Goal: Transaction & Acquisition: Download file/media

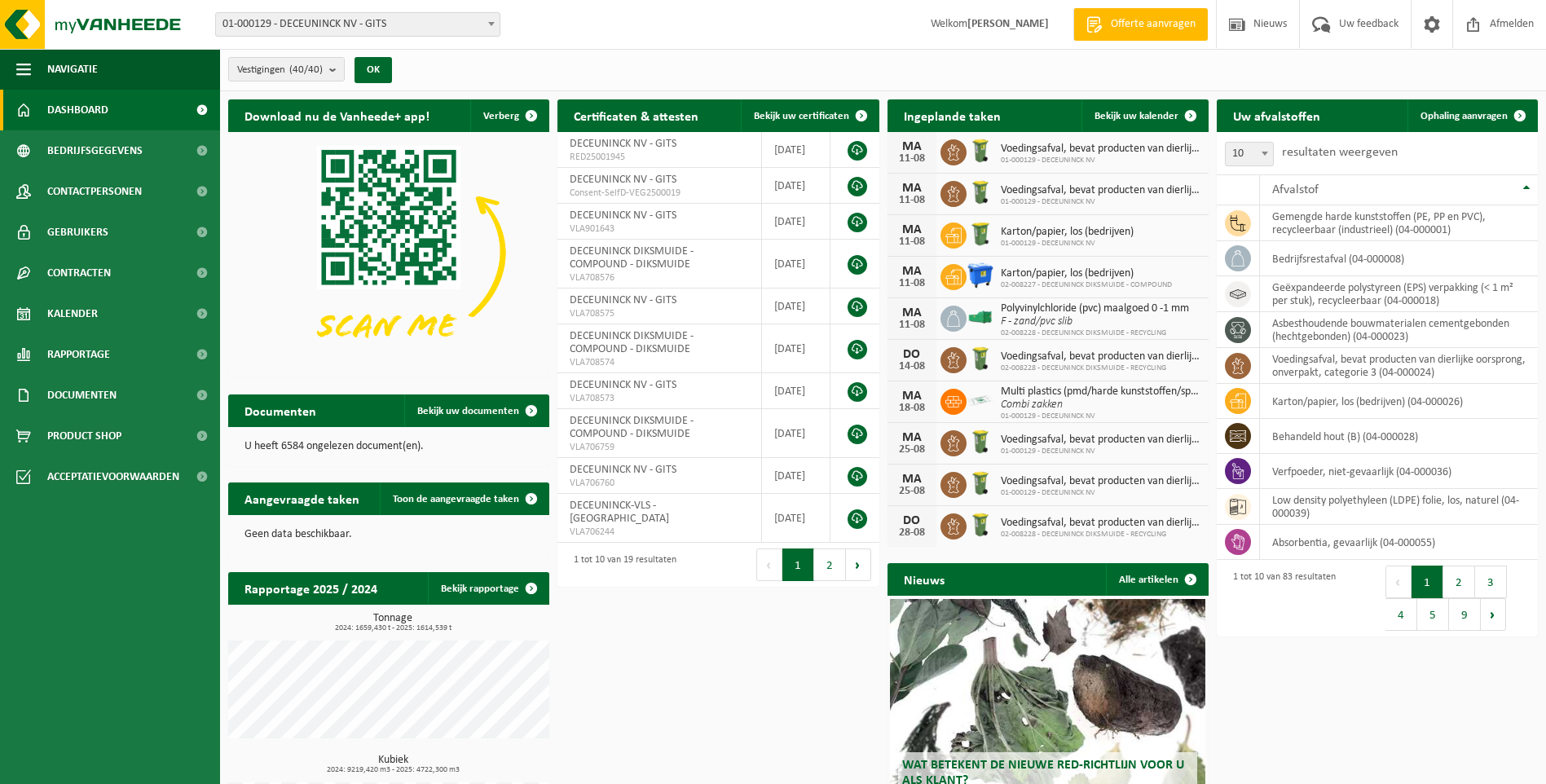
click at [1093, 72] on div "Vestigingen (40/40) Alles selecteren Alles deselecteren Actieve selecteren DECE…" at bounding box center [883, 71] width 1326 height 43
click at [79, 395] on span "Documenten" at bounding box center [82, 396] width 70 height 41
click at [84, 432] on span "Facturen" at bounding box center [72, 436] width 43 height 31
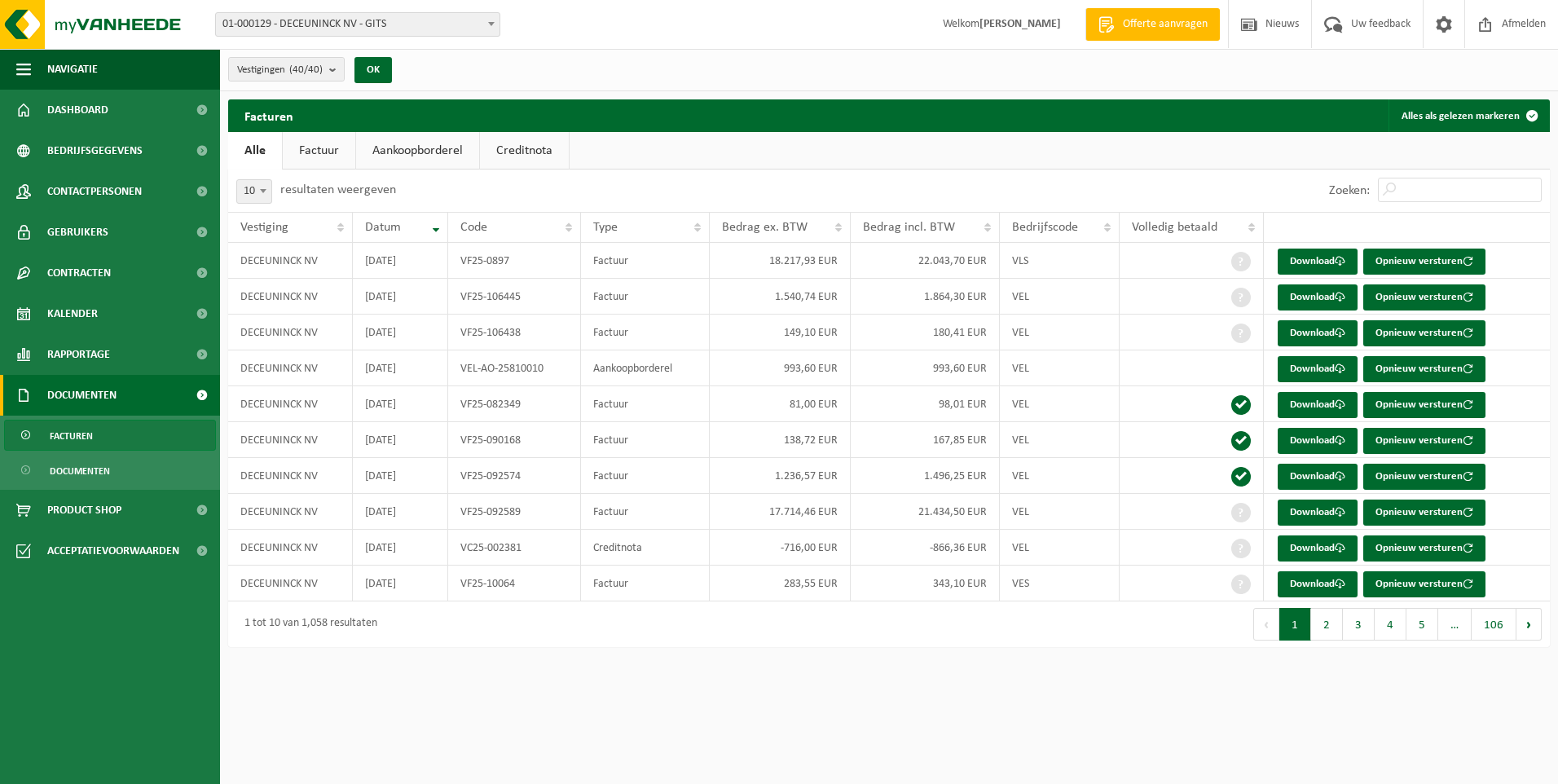
click at [402, 150] on link "Aankoopborderel" at bounding box center [417, 150] width 123 height 37
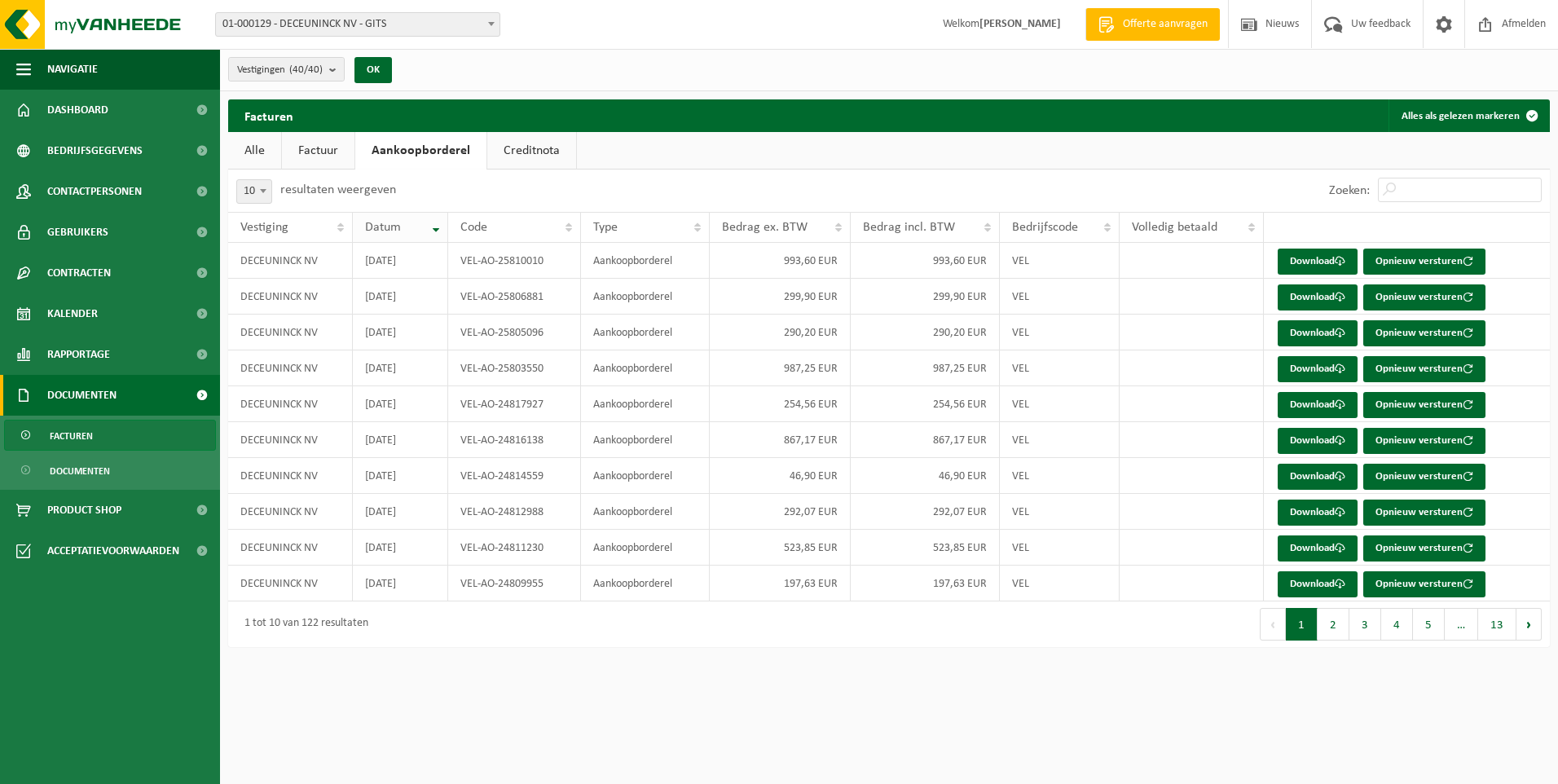
click at [433, 236] on th "Datum" at bounding box center [400, 227] width 96 height 31
click at [1335, 634] on button "2" at bounding box center [1333, 623] width 32 height 33
click at [1302, 626] on button "1" at bounding box center [1302, 623] width 32 height 33
click at [1331, 628] on button "2" at bounding box center [1333, 623] width 32 height 33
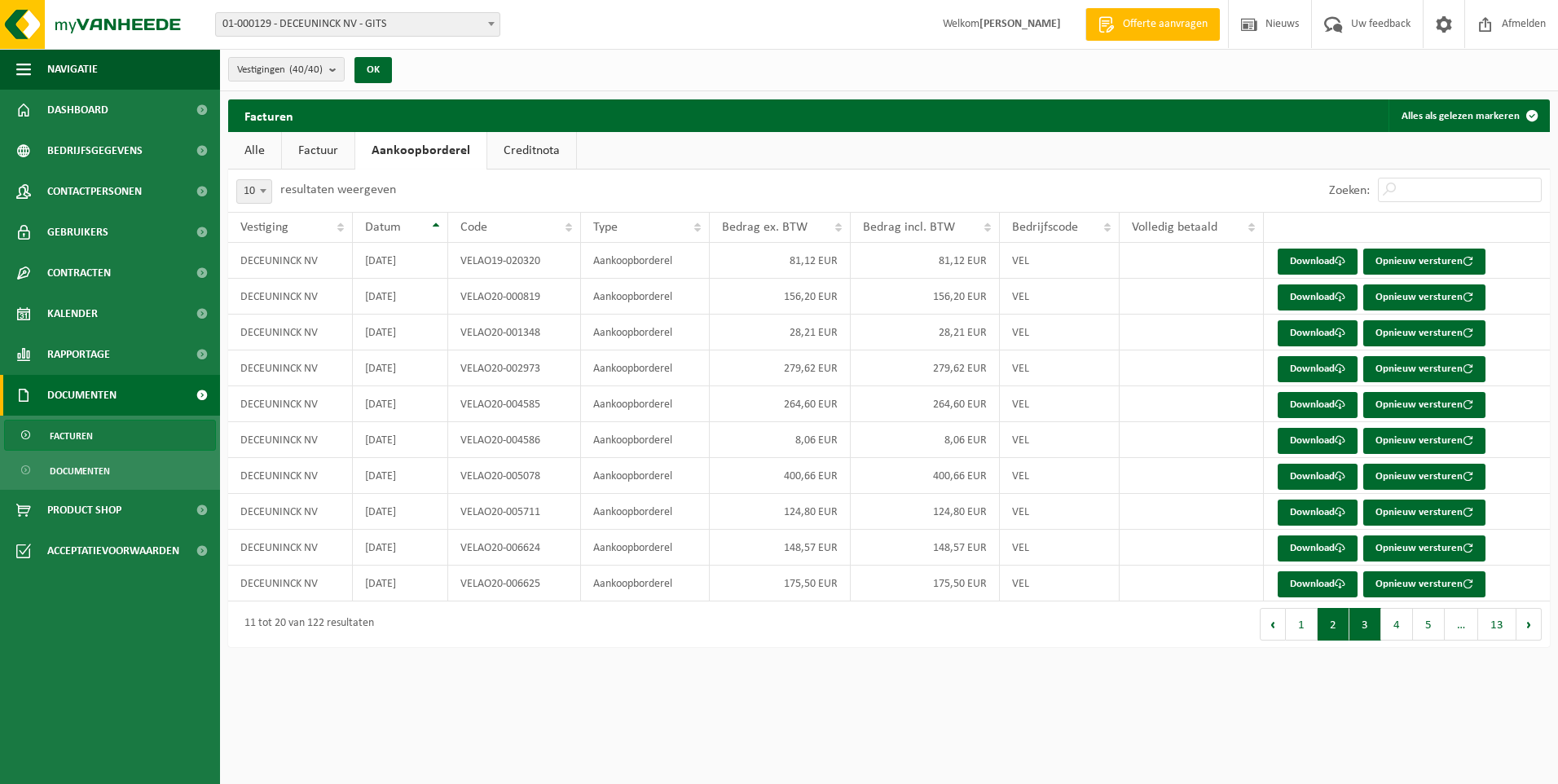
click at [1368, 627] on button "3" at bounding box center [1366, 623] width 32 height 33
click at [1335, 626] on button "2" at bounding box center [1333, 623] width 32 height 33
click at [1368, 611] on button "3" at bounding box center [1366, 623] width 32 height 33
click at [566, 216] on th "Code" at bounding box center [514, 227] width 133 height 31
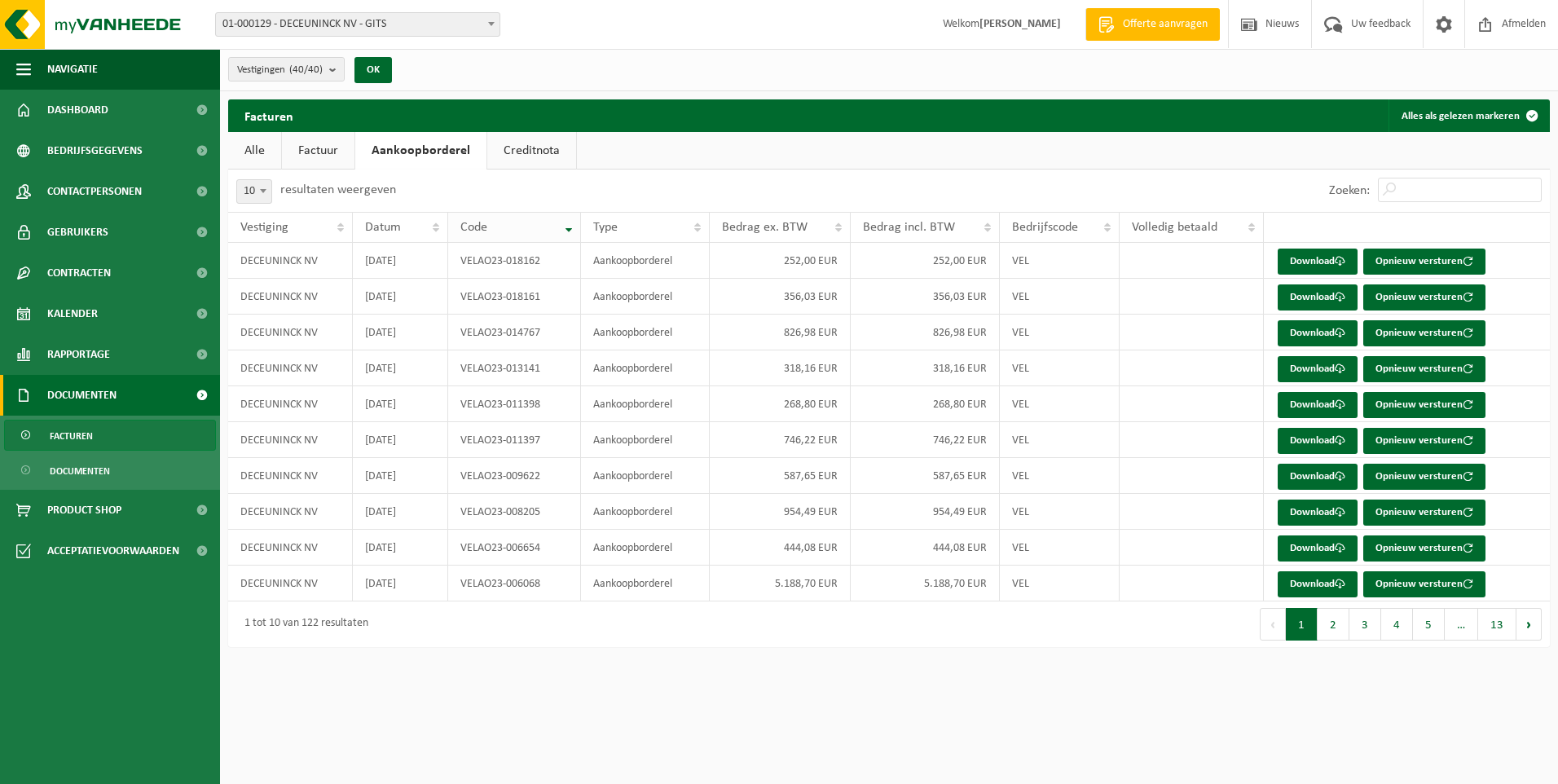
click at [566, 216] on th "Code" at bounding box center [514, 227] width 133 height 31
click at [1344, 625] on button "2" at bounding box center [1333, 623] width 32 height 33
click at [1369, 634] on button "3" at bounding box center [1366, 623] width 32 height 33
click at [1389, 635] on button "4" at bounding box center [1397, 623] width 32 height 33
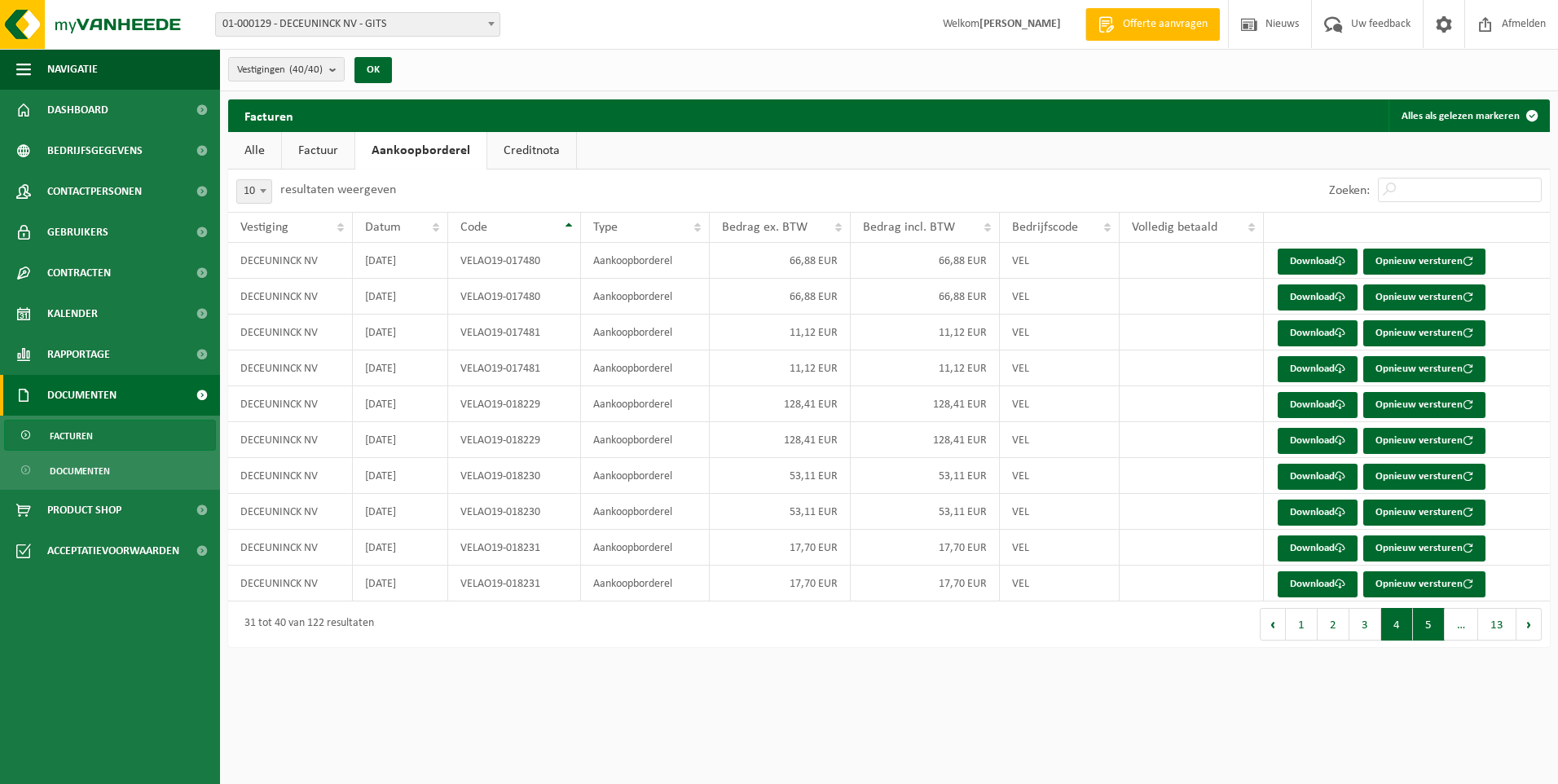
click at [1437, 624] on button "5" at bounding box center [1429, 623] width 32 height 33
click at [1431, 624] on button "6" at bounding box center [1429, 623] width 32 height 33
click at [1316, 322] on link "Download" at bounding box center [1317, 333] width 80 height 26
click at [1302, 617] on button "1" at bounding box center [1300, 623] width 32 height 33
click at [1512, 618] on button "13" at bounding box center [1497, 623] width 38 height 33
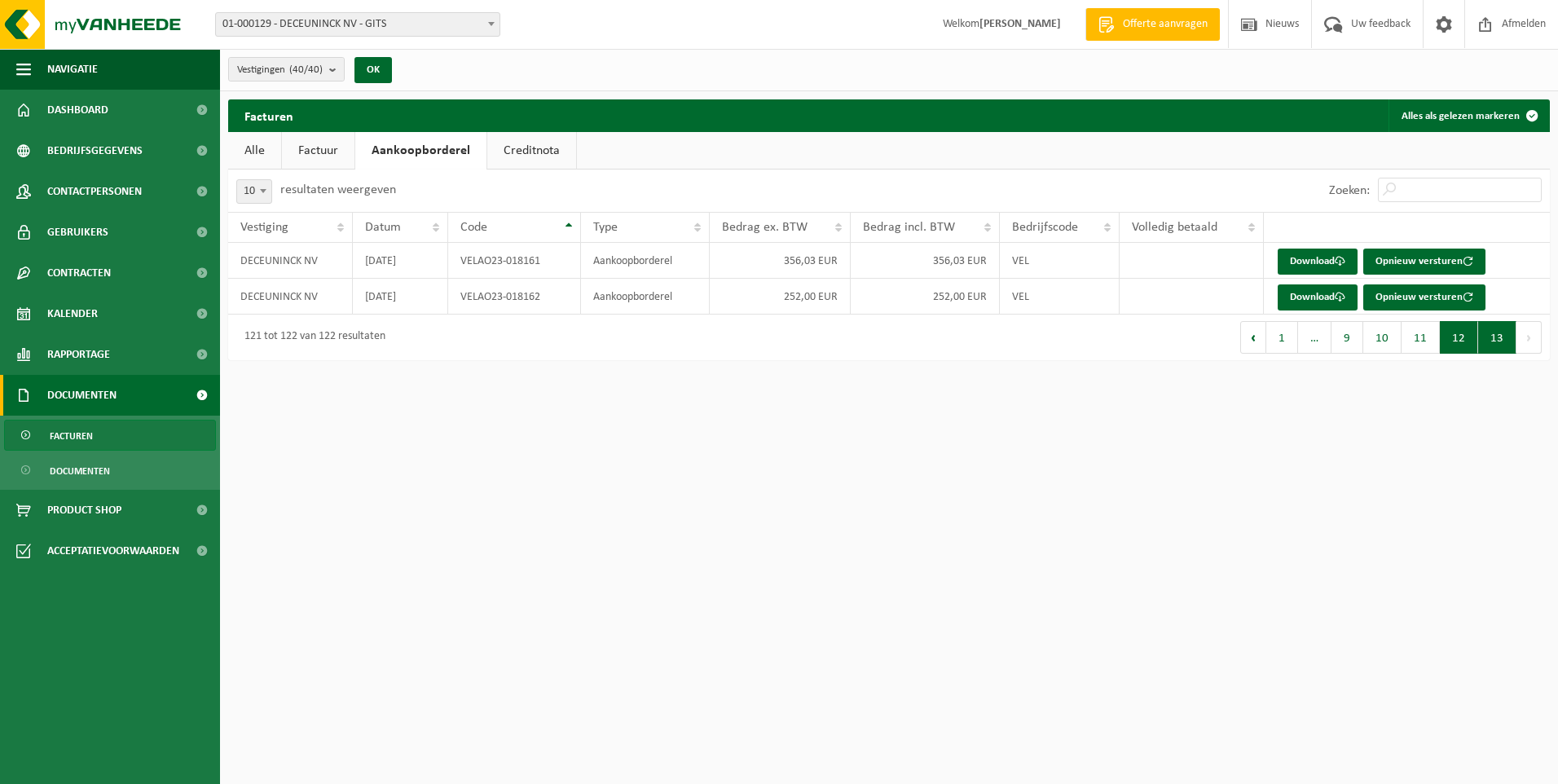
click at [1460, 345] on button "12" at bounding box center [1459, 337] width 38 height 33
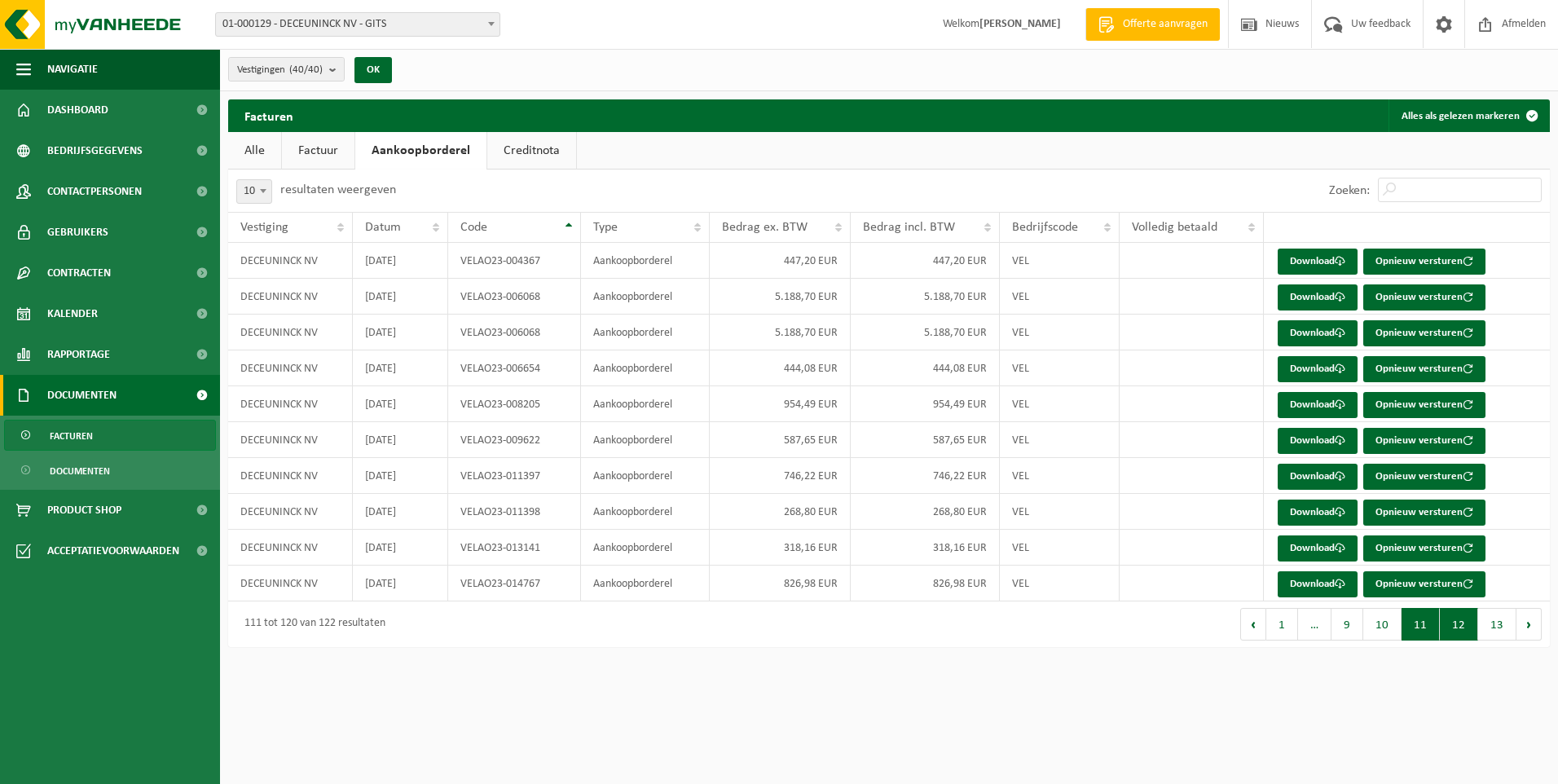
click at [1427, 621] on button "11" at bounding box center [1421, 623] width 38 height 33
click at [1377, 614] on button "10" at bounding box center [1382, 623] width 38 height 33
click at [1337, 621] on button "9" at bounding box center [1347, 623] width 32 height 33
click at [1364, 632] on button "8" at bounding box center [1359, 623] width 32 height 33
click at [1357, 621] on button "7" at bounding box center [1366, 623] width 32 height 33
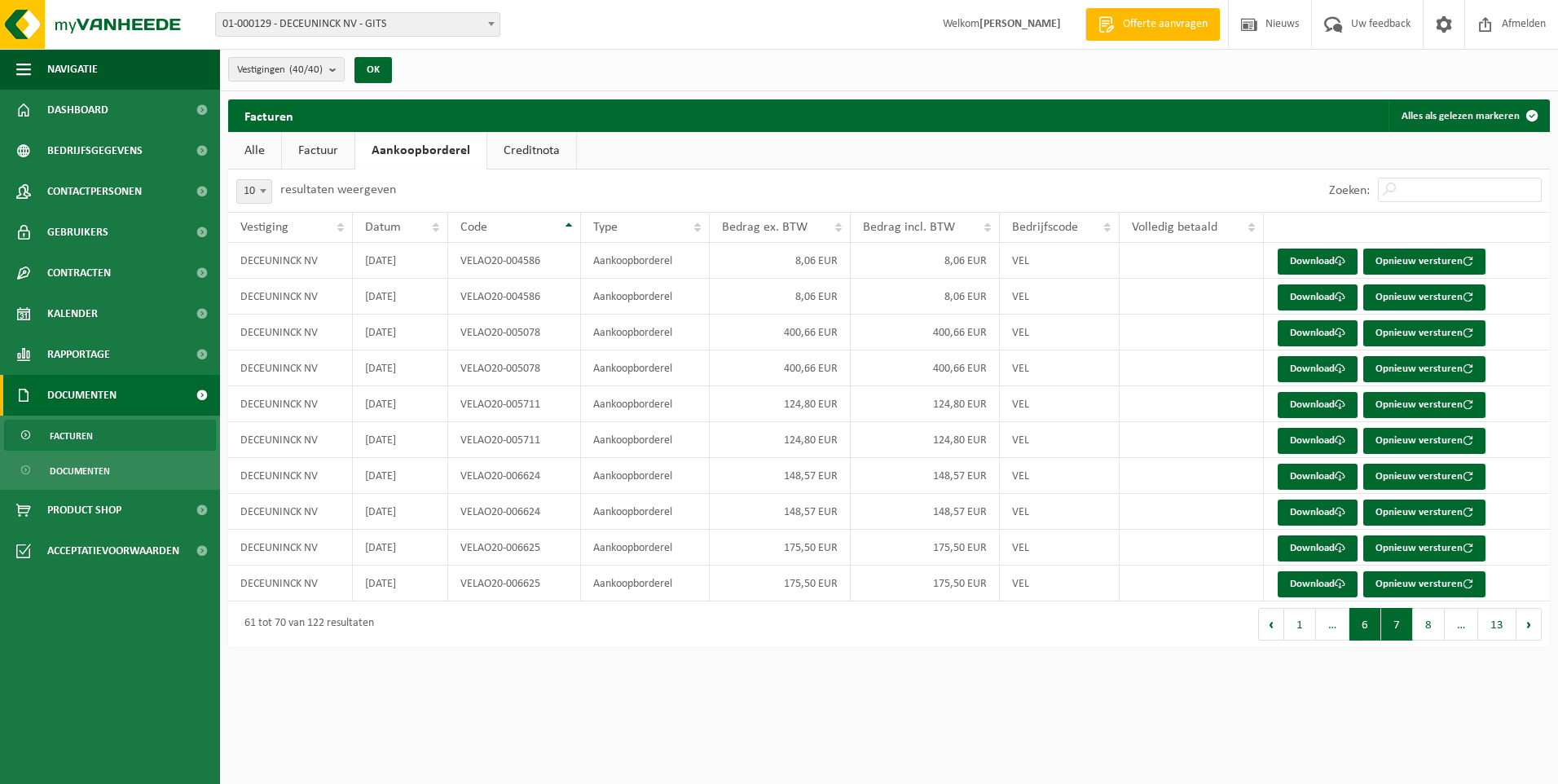
click at [1357, 621] on button "6" at bounding box center [1366, 623] width 32 height 33
click at [1357, 621] on button "5" at bounding box center [1366, 623] width 32 height 33
click at [1404, 623] on button "5" at bounding box center [1397, 623] width 32 height 33
click at [1423, 623] on button "6" at bounding box center [1429, 623] width 32 height 33
click at [858, 430] on td "28,21 EUR" at bounding box center [925, 439] width 150 height 36
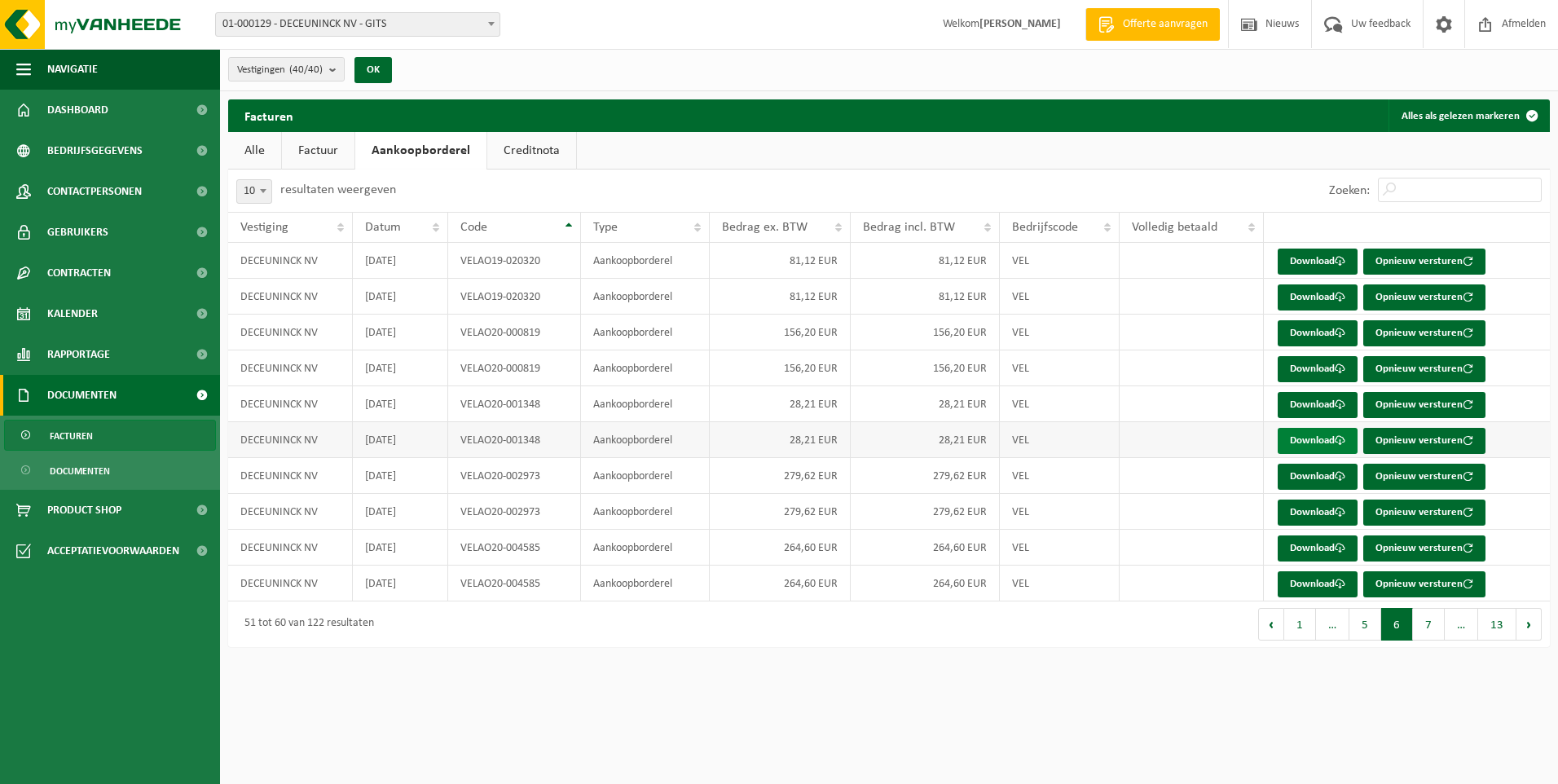
click at [1305, 434] on link "Download" at bounding box center [1317, 441] width 80 height 26
click at [1294, 468] on link "Download" at bounding box center [1317, 477] width 80 height 26
click at [1310, 548] on link "Download" at bounding box center [1317, 548] width 80 height 26
click at [1417, 618] on button "7" at bounding box center [1429, 623] width 32 height 33
click at [1311, 332] on link "Download" at bounding box center [1317, 333] width 80 height 26
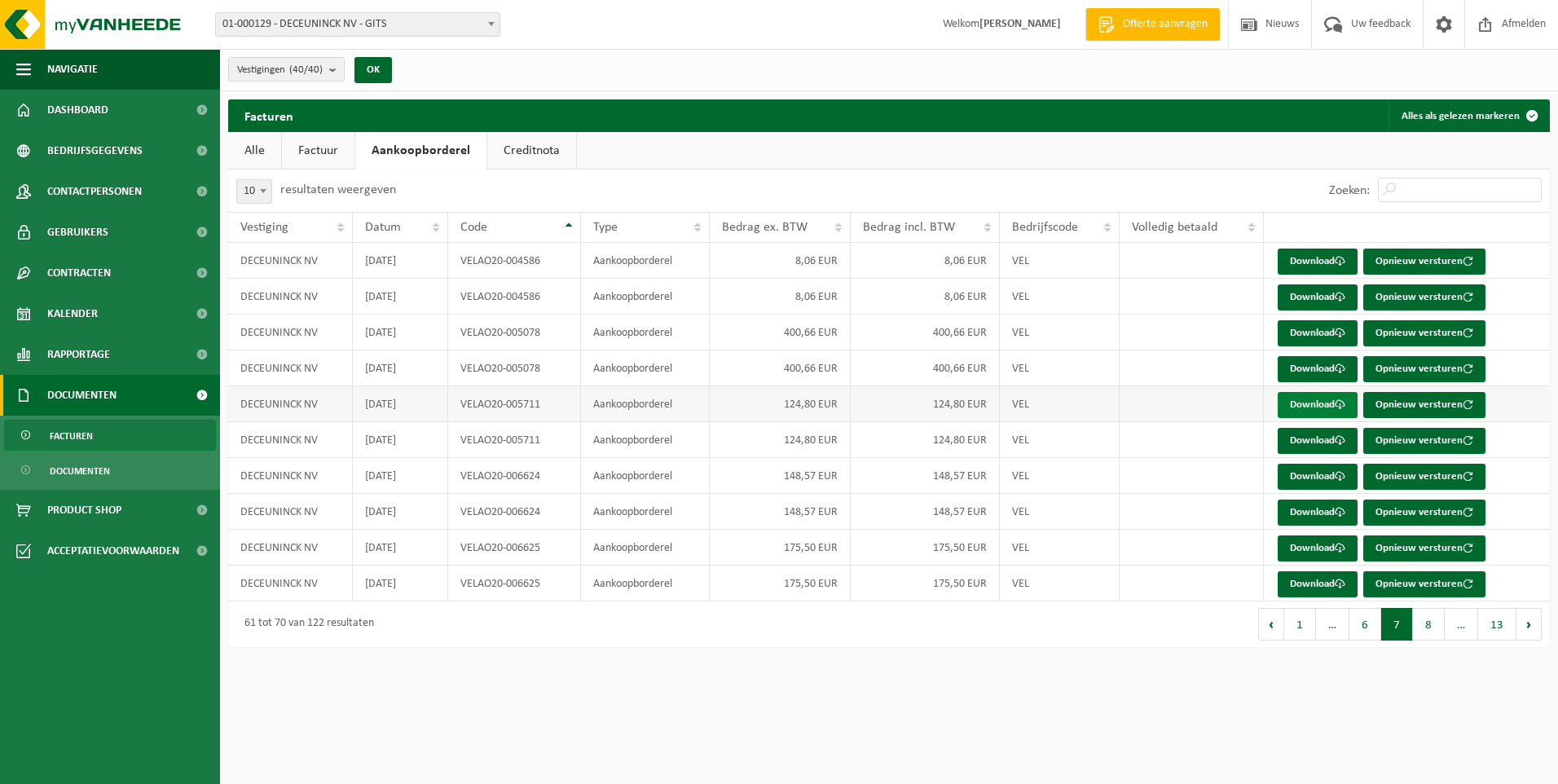
click at [1326, 406] on link "Download" at bounding box center [1317, 405] width 80 height 26
click at [1324, 475] on link "Download" at bounding box center [1317, 477] width 80 height 26
click at [1429, 639] on button "8" at bounding box center [1429, 623] width 32 height 33
click at [1329, 260] on link "Download" at bounding box center [1317, 262] width 80 height 26
click at [1317, 338] on link "Download" at bounding box center [1317, 333] width 80 height 26
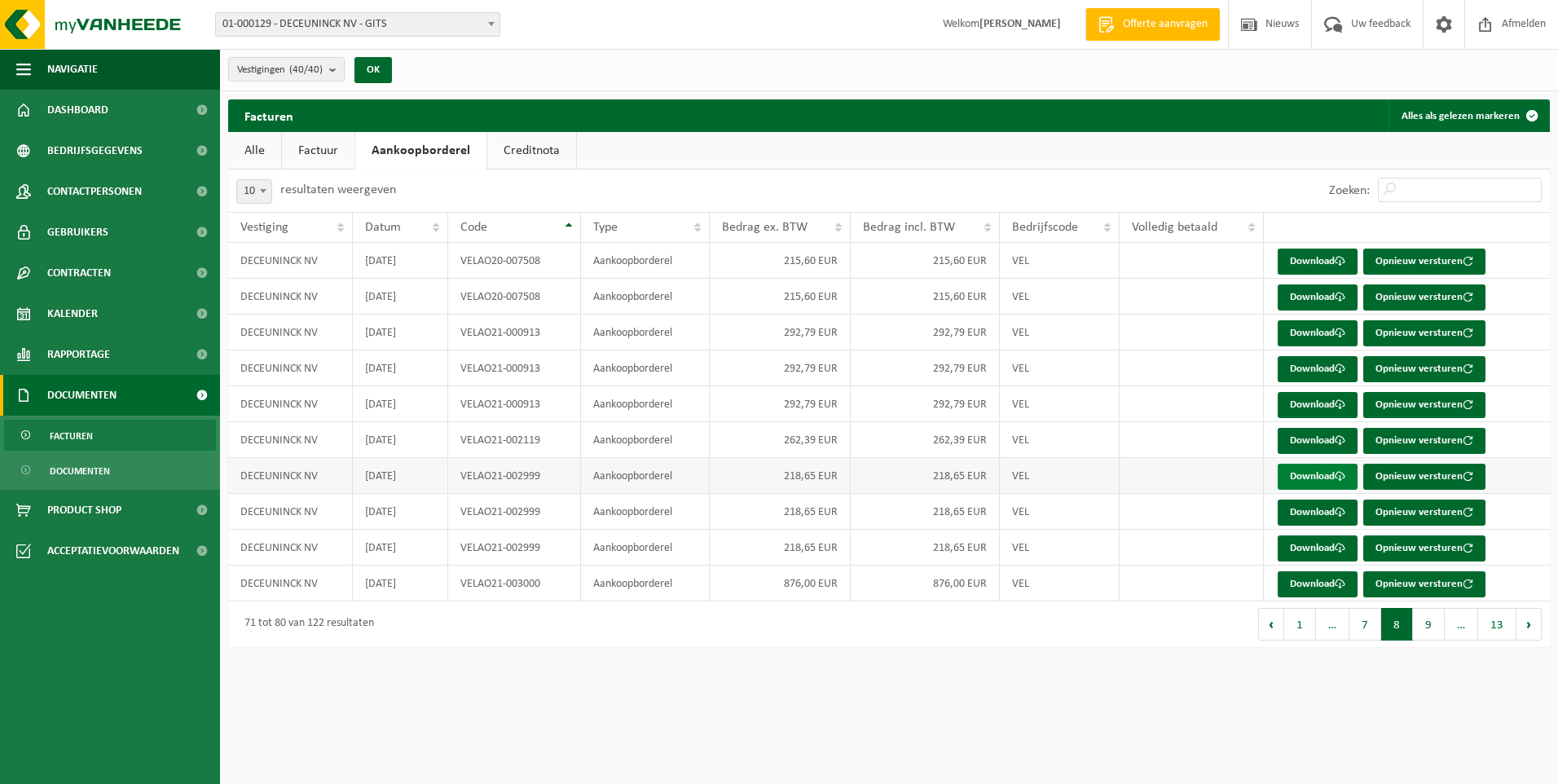
click at [1303, 468] on link "Download" at bounding box center [1317, 477] width 80 height 26
click at [1417, 619] on button "9" at bounding box center [1429, 623] width 32 height 33
click at [1333, 361] on link "Download" at bounding box center [1317, 369] width 80 height 26
click at [1297, 503] on link "Download" at bounding box center [1317, 513] width 80 height 26
click at [1297, 542] on link "Download" at bounding box center [1317, 548] width 80 height 26
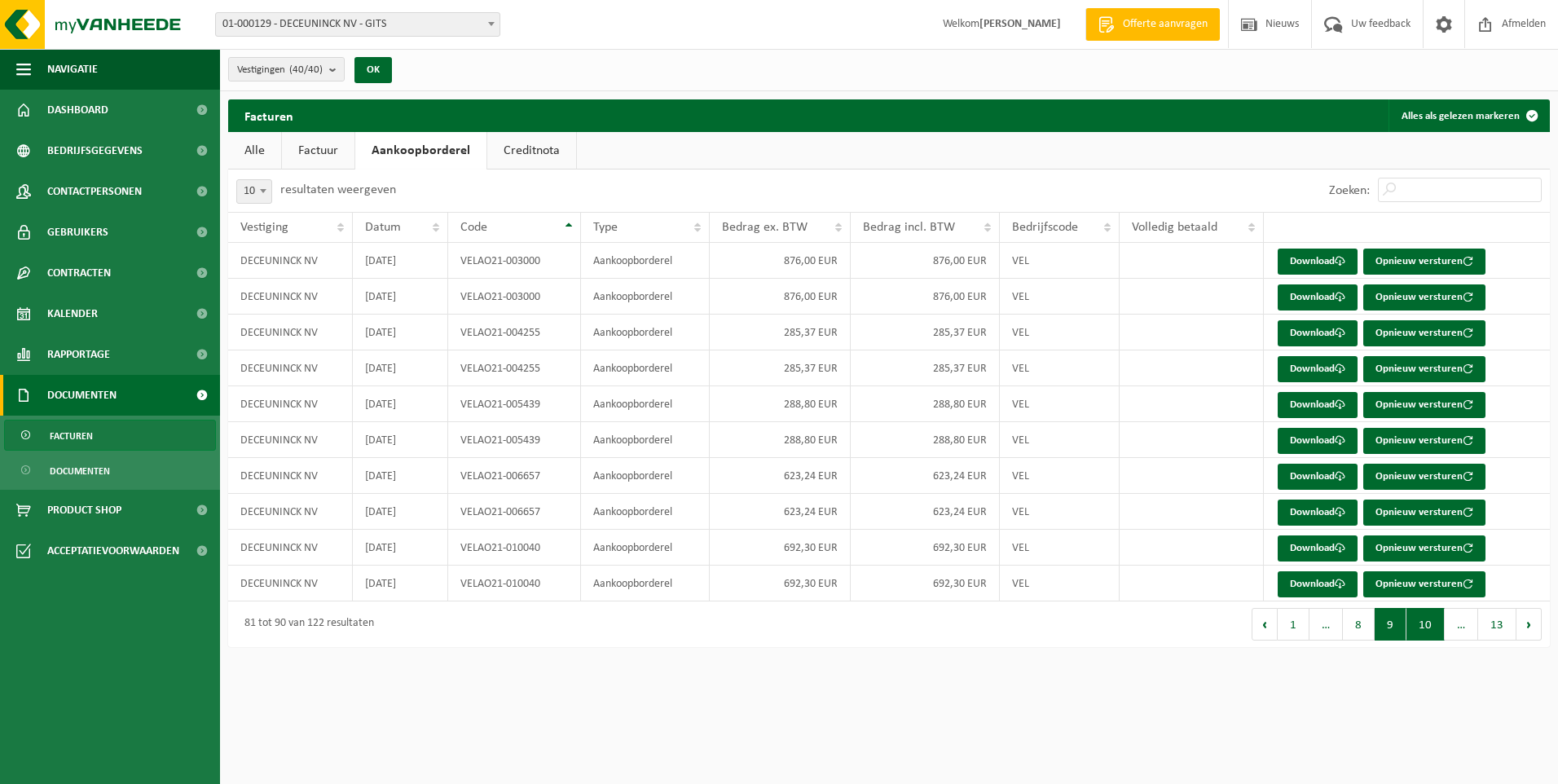
click at [1423, 619] on button "10" at bounding box center [1425, 623] width 38 height 33
click at [1305, 333] on link "Download" at bounding box center [1317, 333] width 80 height 26
click at [1308, 395] on link "Download" at bounding box center [1317, 405] width 80 height 26
click at [1303, 440] on link "Download" at bounding box center [1317, 441] width 80 height 26
click at [1306, 508] on link "Download" at bounding box center [1317, 513] width 80 height 26
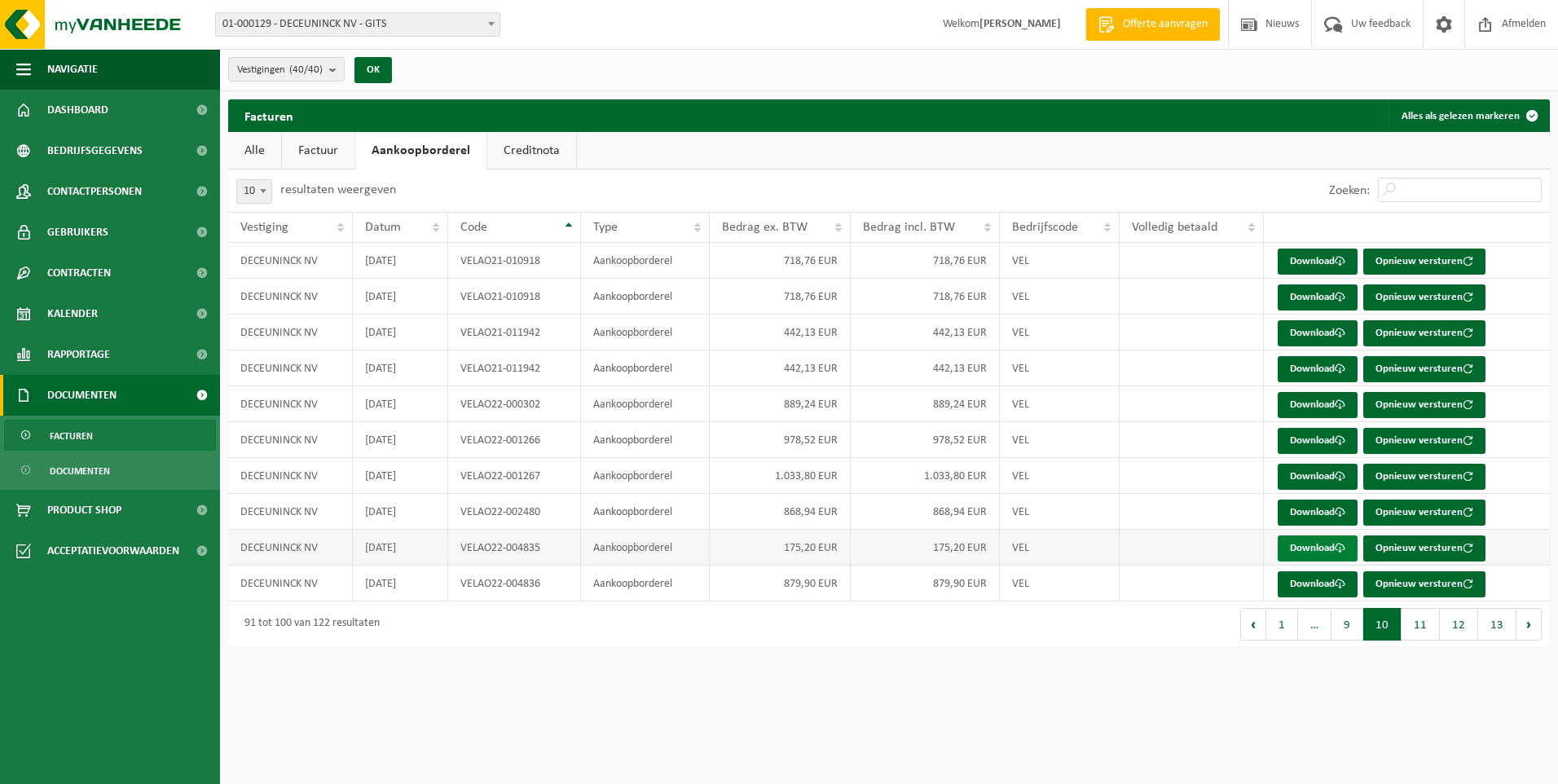
click at [1319, 548] on link "Download" at bounding box center [1317, 548] width 80 height 26
click at [1415, 629] on button "11" at bounding box center [1421, 623] width 38 height 33
click at [1315, 259] on link "Download" at bounding box center [1317, 262] width 80 height 26
click at [1295, 297] on link "Download" at bounding box center [1317, 297] width 80 height 26
click at [1300, 335] on link "Download" at bounding box center [1317, 333] width 80 height 26
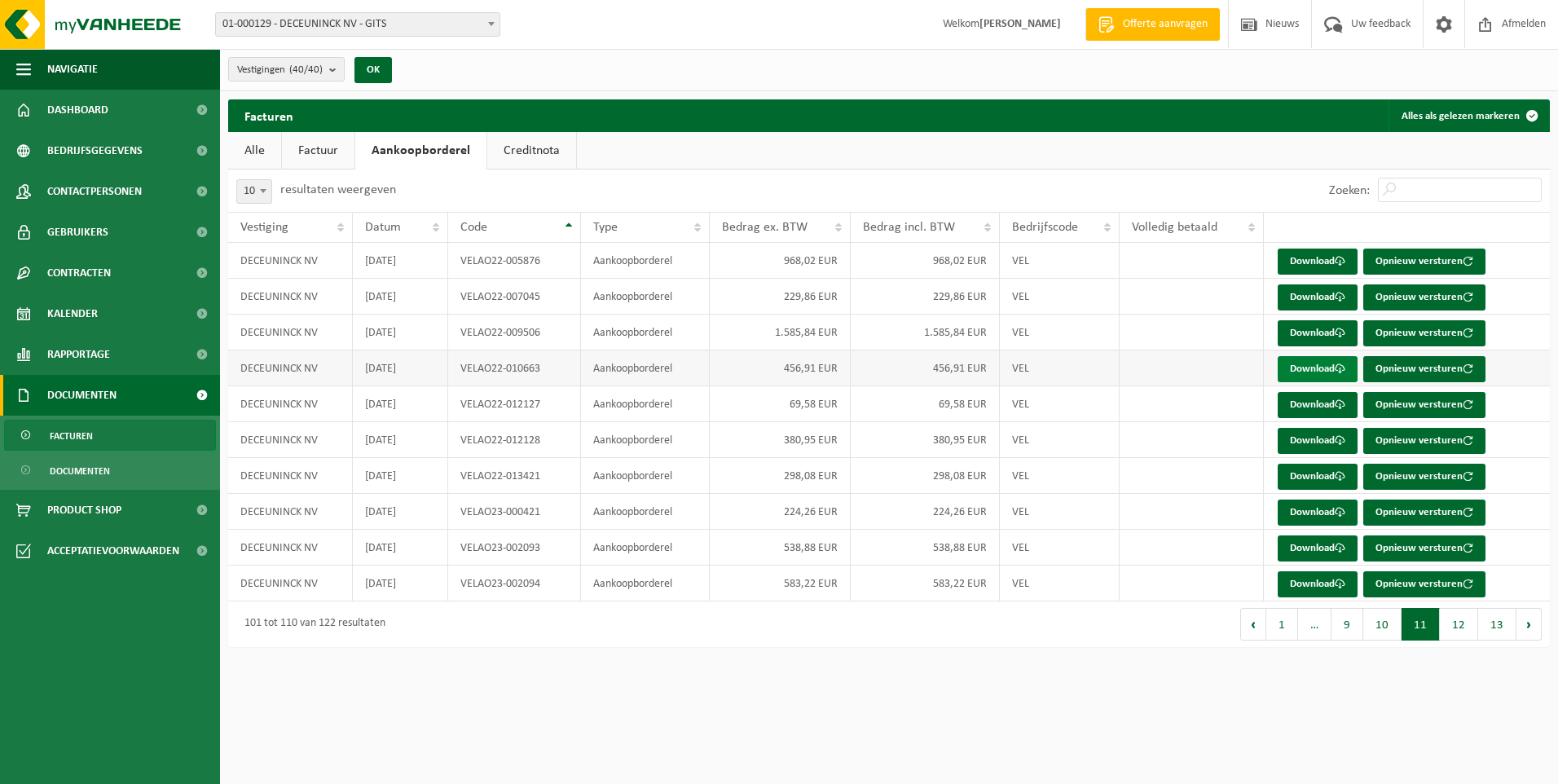
click at [1311, 369] on link "Download" at bounding box center [1317, 369] width 80 height 26
click at [1304, 399] on link "Download" at bounding box center [1317, 405] width 80 height 26
click at [1309, 476] on link "Download" at bounding box center [1317, 477] width 80 height 26
click at [1302, 512] on link "Download" at bounding box center [1317, 513] width 80 height 26
click at [1309, 541] on link "Download" at bounding box center [1317, 548] width 80 height 26
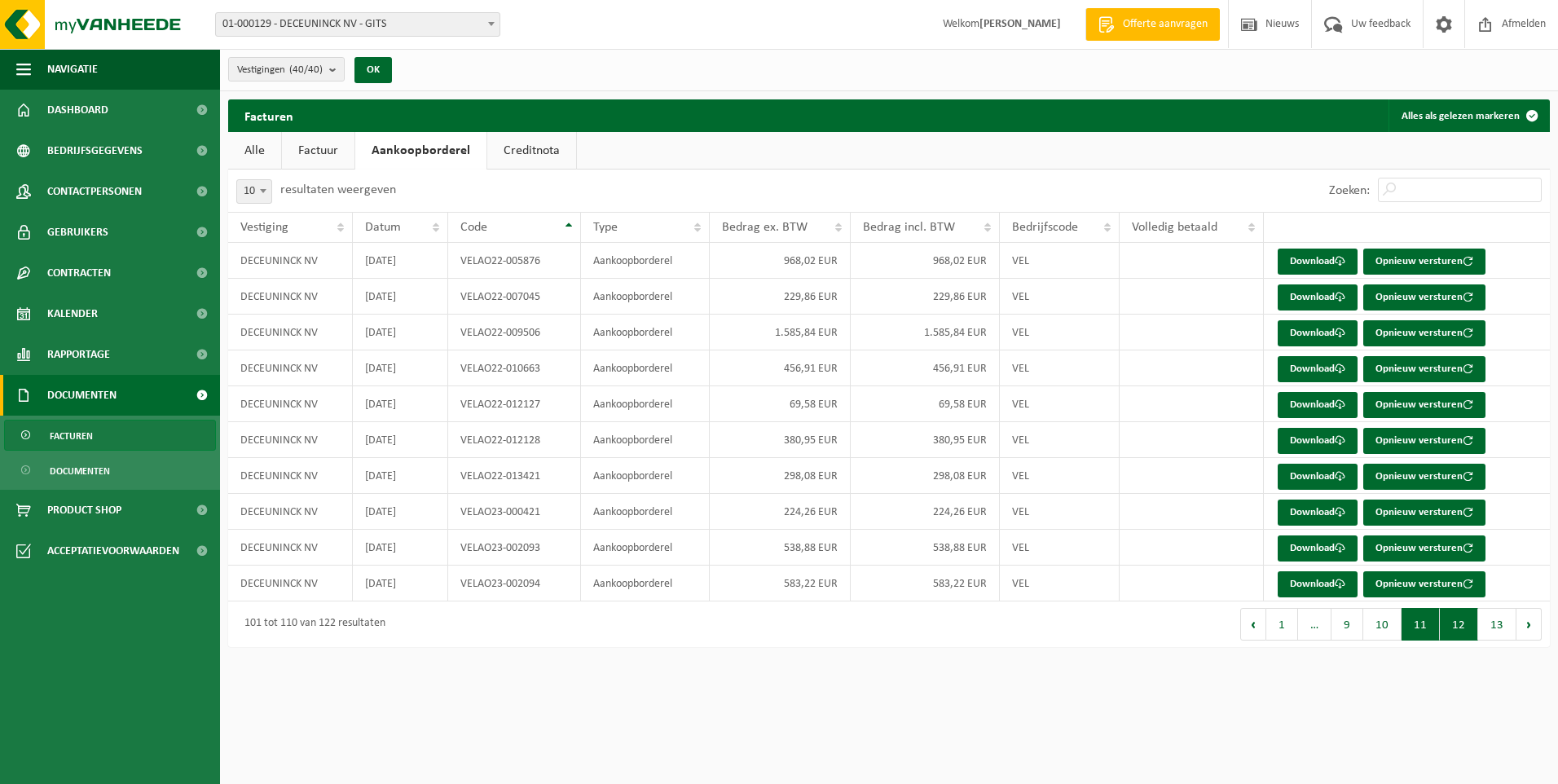
click at [1443, 624] on button "12" at bounding box center [1459, 623] width 38 height 33
click at [1303, 264] on link "Download" at bounding box center [1317, 262] width 80 height 26
click at [1293, 365] on link "Download" at bounding box center [1317, 369] width 80 height 26
click at [1317, 401] on link "Download" at bounding box center [1317, 405] width 80 height 26
click at [1302, 432] on link "Download" at bounding box center [1317, 441] width 80 height 26
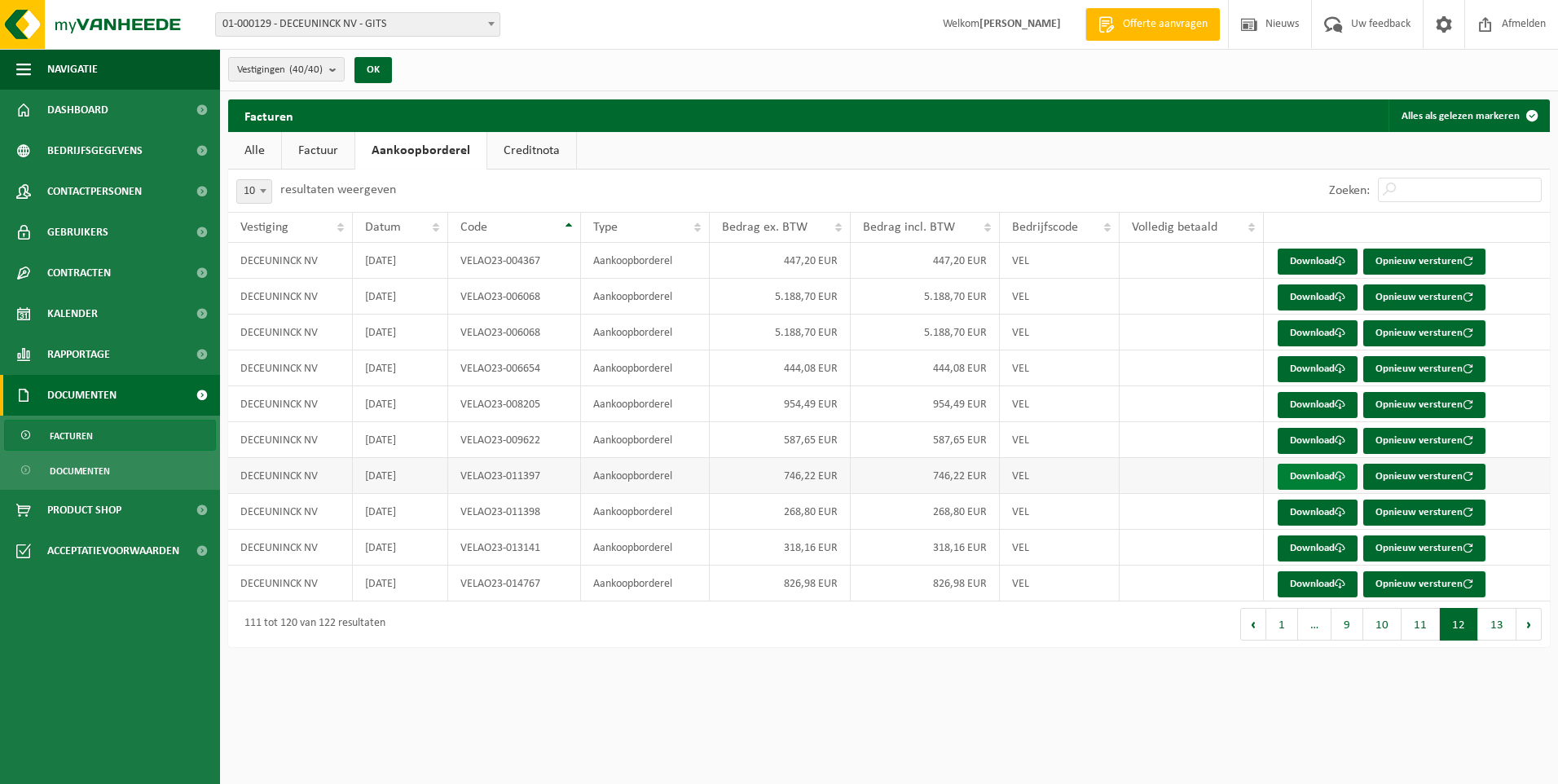
click at [1326, 468] on link "Download" at bounding box center [1317, 477] width 80 height 26
click at [1291, 543] on link "Download" at bounding box center [1317, 548] width 80 height 26
click at [1324, 586] on link "Download" at bounding box center [1317, 584] width 80 height 26
click at [1492, 622] on button "13" at bounding box center [1497, 623] width 38 height 33
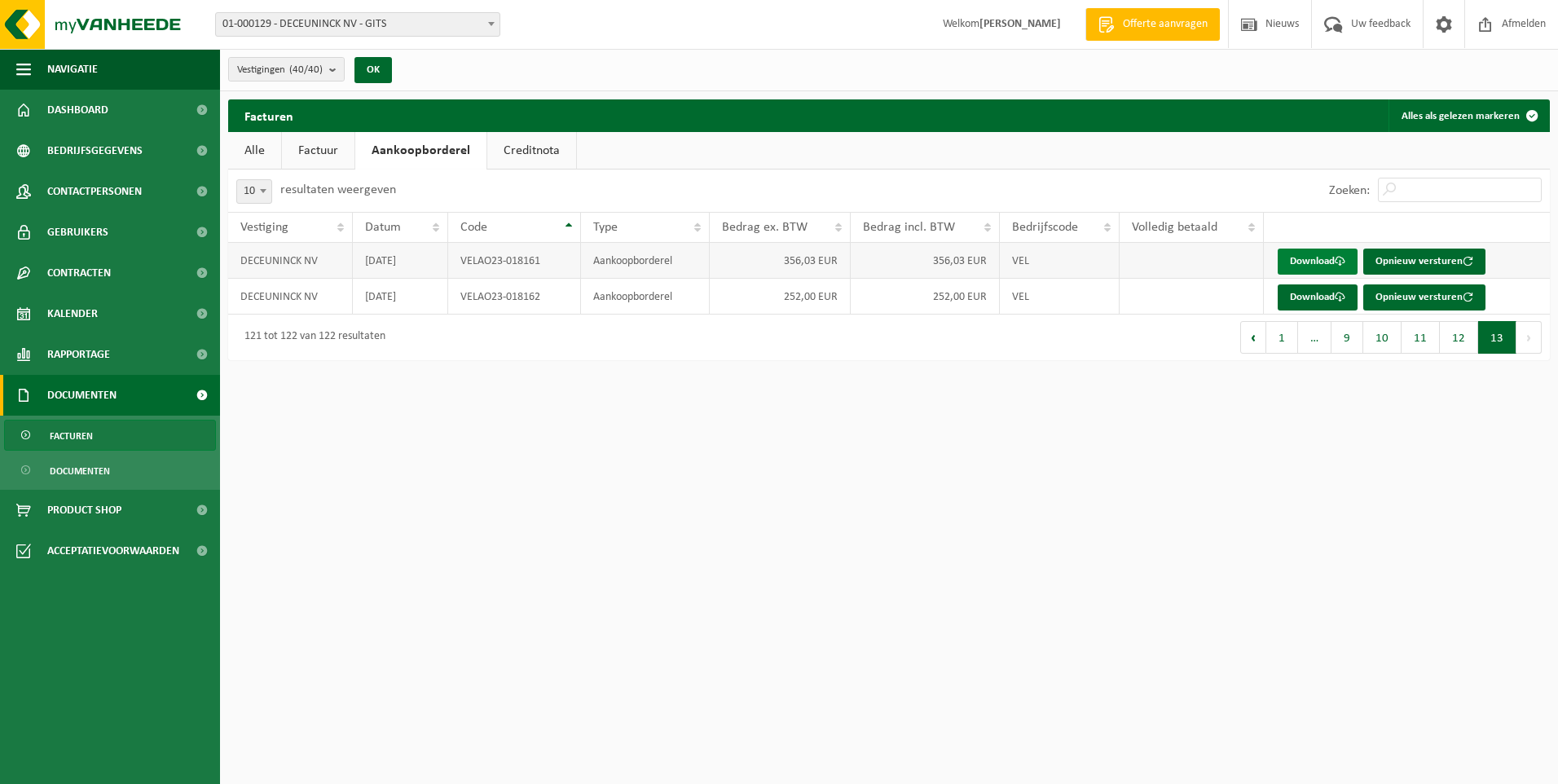
click at [1319, 252] on link "Download" at bounding box center [1317, 262] width 80 height 26
click at [1284, 339] on button "1" at bounding box center [1282, 337] width 32 height 33
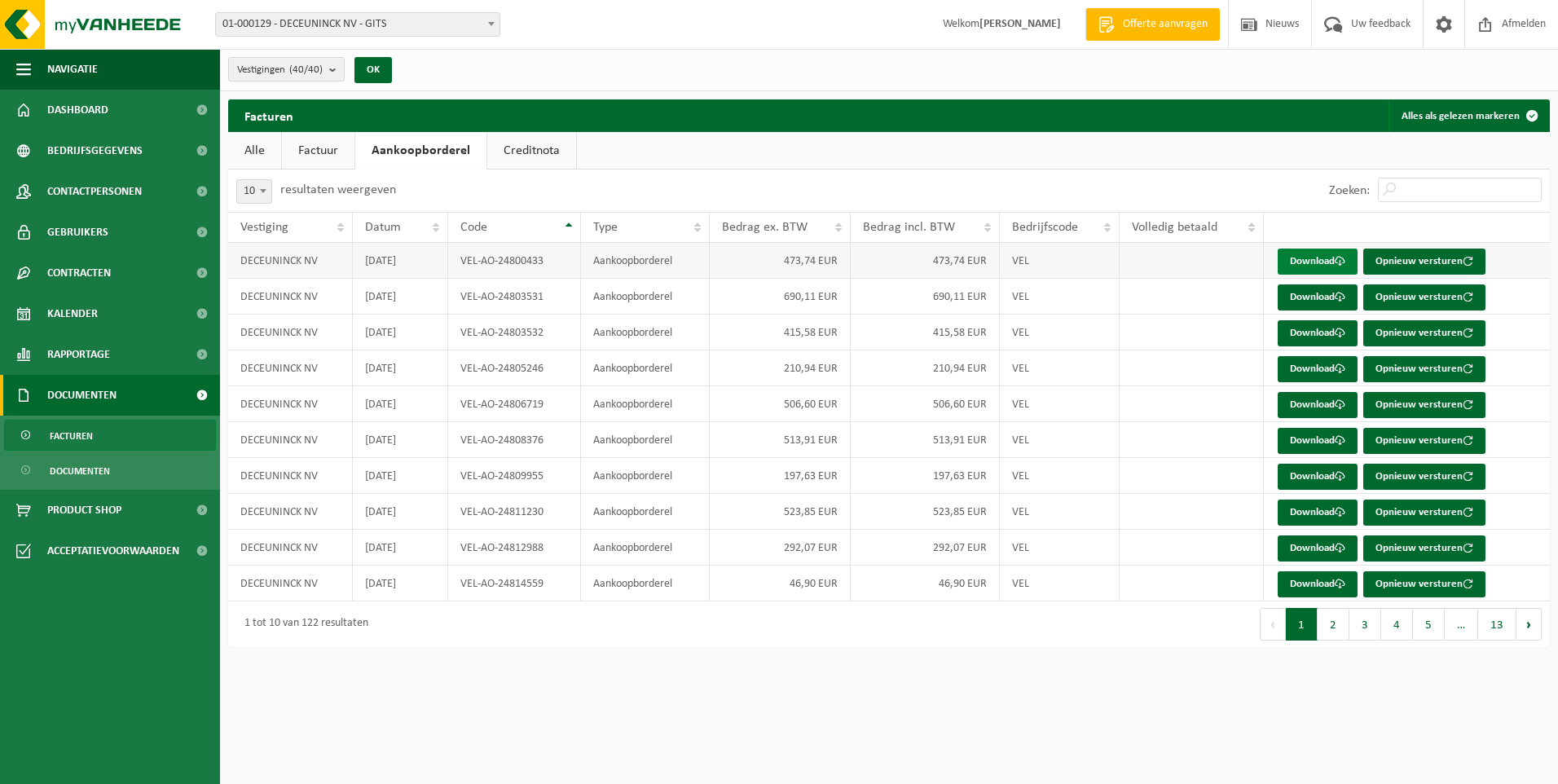
click at [1329, 260] on link "Download" at bounding box center [1317, 262] width 80 height 26
click at [1290, 289] on link "Download" at bounding box center [1317, 297] width 80 height 26
click at [1303, 365] on link "Download" at bounding box center [1317, 369] width 80 height 26
click at [1298, 399] on link "Download" at bounding box center [1317, 405] width 80 height 26
click at [1303, 435] on link "Download" at bounding box center [1317, 441] width 80 height 26
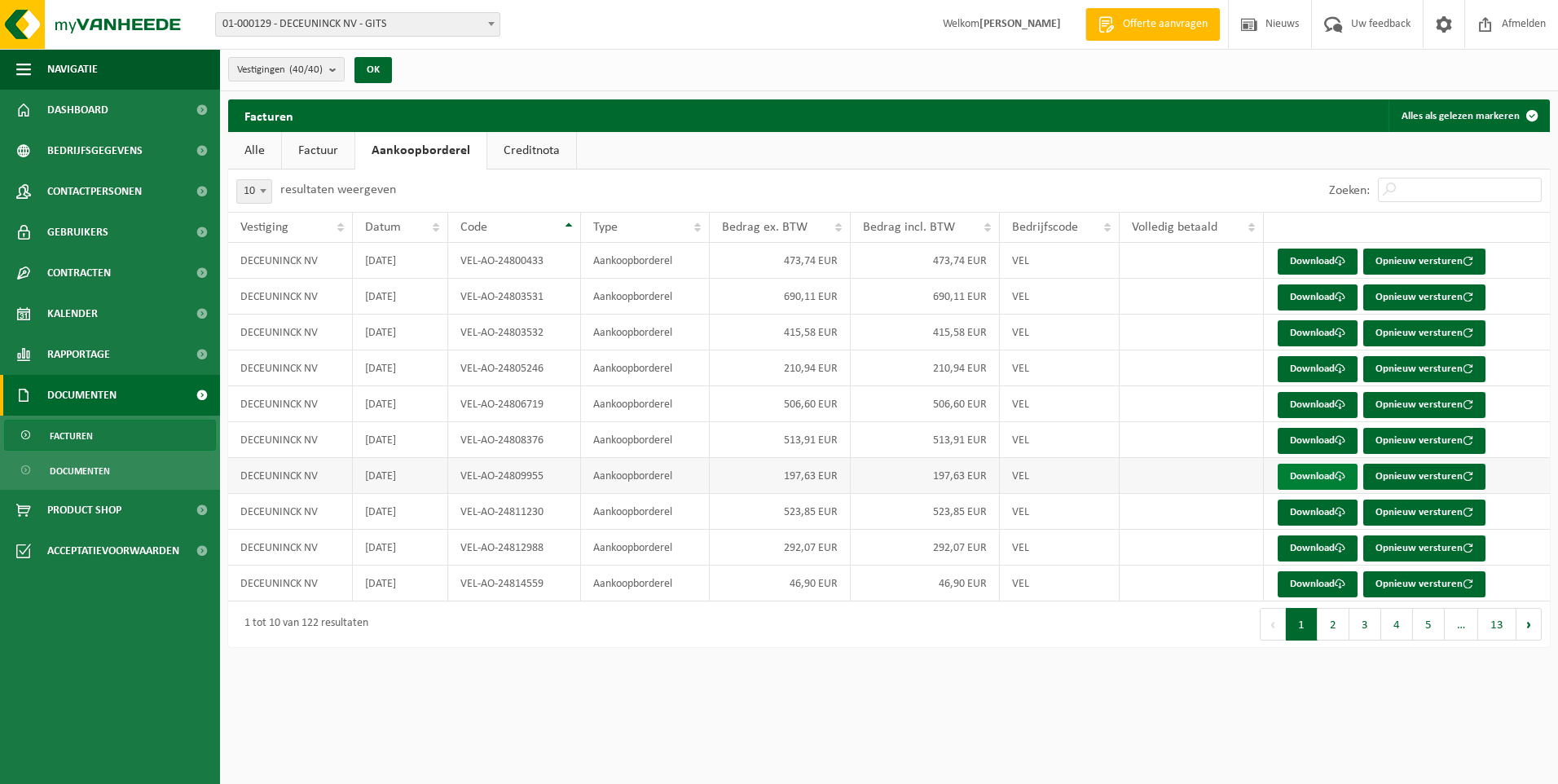
click at [1310, 471] on link "Download" at bounding box center [1317, 477] width 80 height 26
click at [1322, 504] on link "Download" at bounding box center [1317, 513] width 80 height 26
click at [1312, 552] on link "Download" at bounding box center [1317, 548] width 80 height 26
click at [1329, 591] on link "Download" at bounding box center [1317, 584] width 80 height 26
click at [1338, 621] on button "2" at bounding box center [1333, 623] width 32 height 33
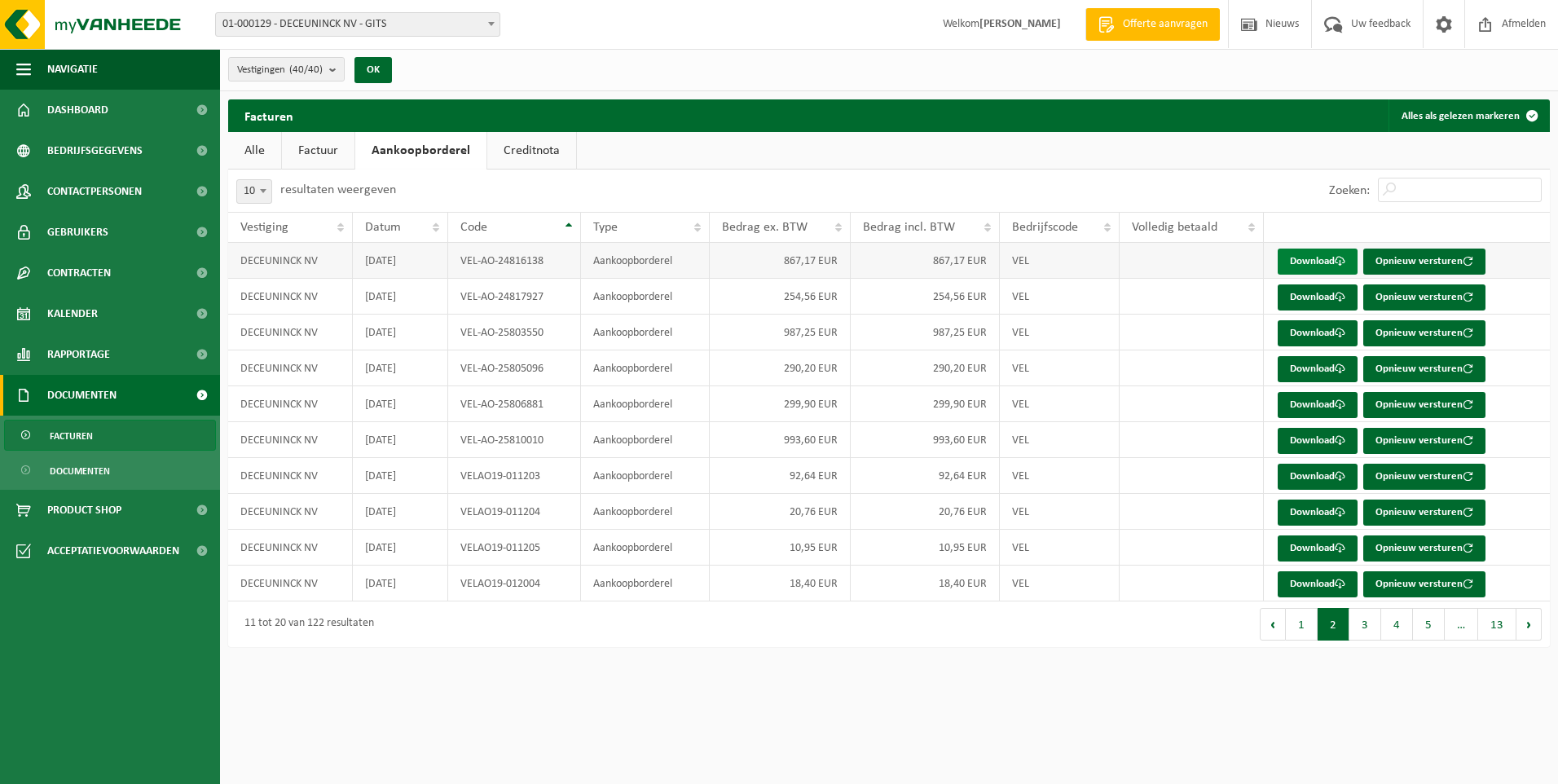
click at [1311, 264] on link "Download" at bounding box center [1317, 262] width 80 height 26
click at [1294, 293] on link "Download" at bounding box center [1317, 297] width 80 height 26
